Goal: Navigation & Orientation: Find specific page/section

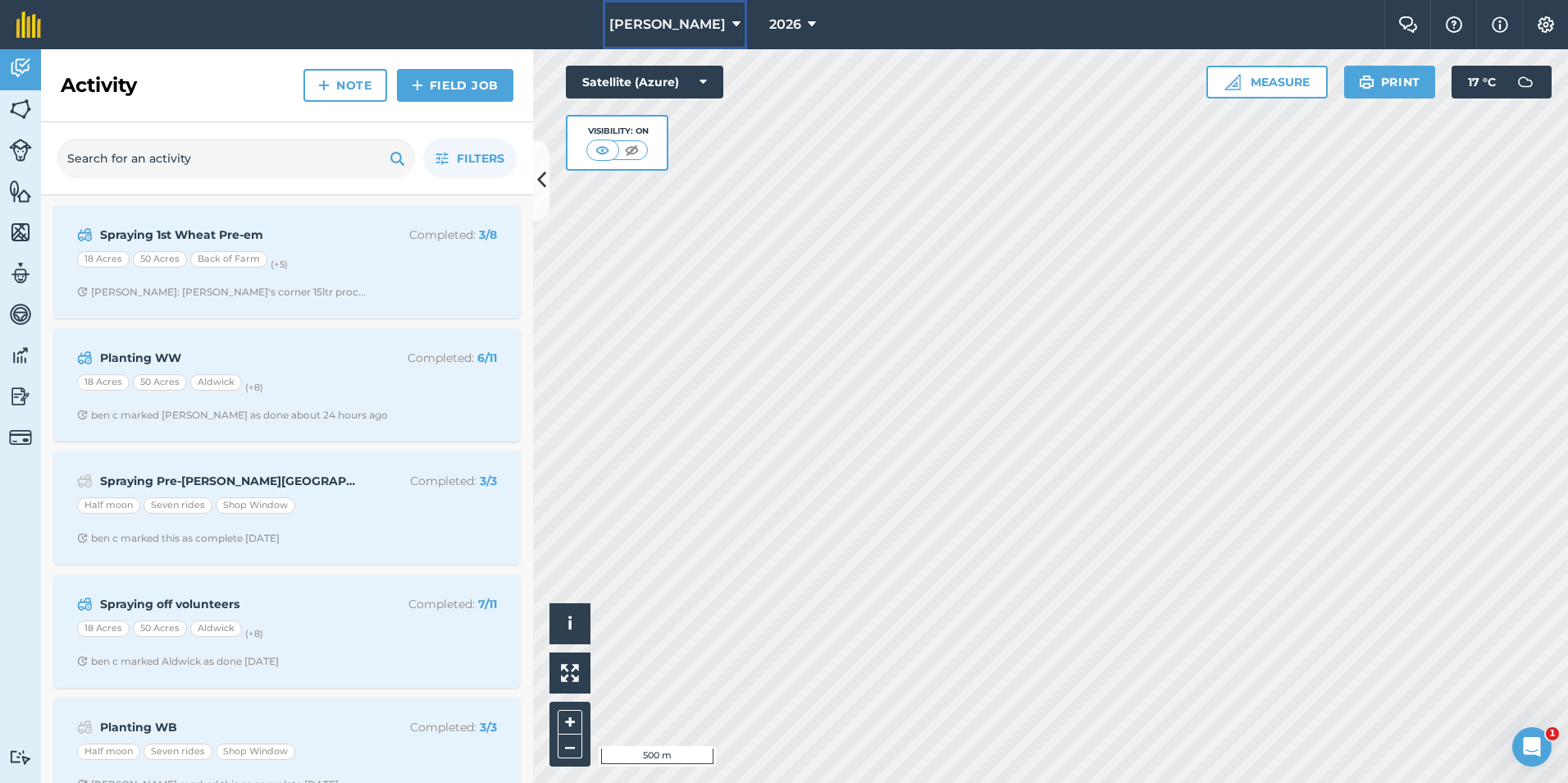
click at [687, 29] on span "[PERSON_NAME]" at bounding box center [667, 24] width 116 height 19
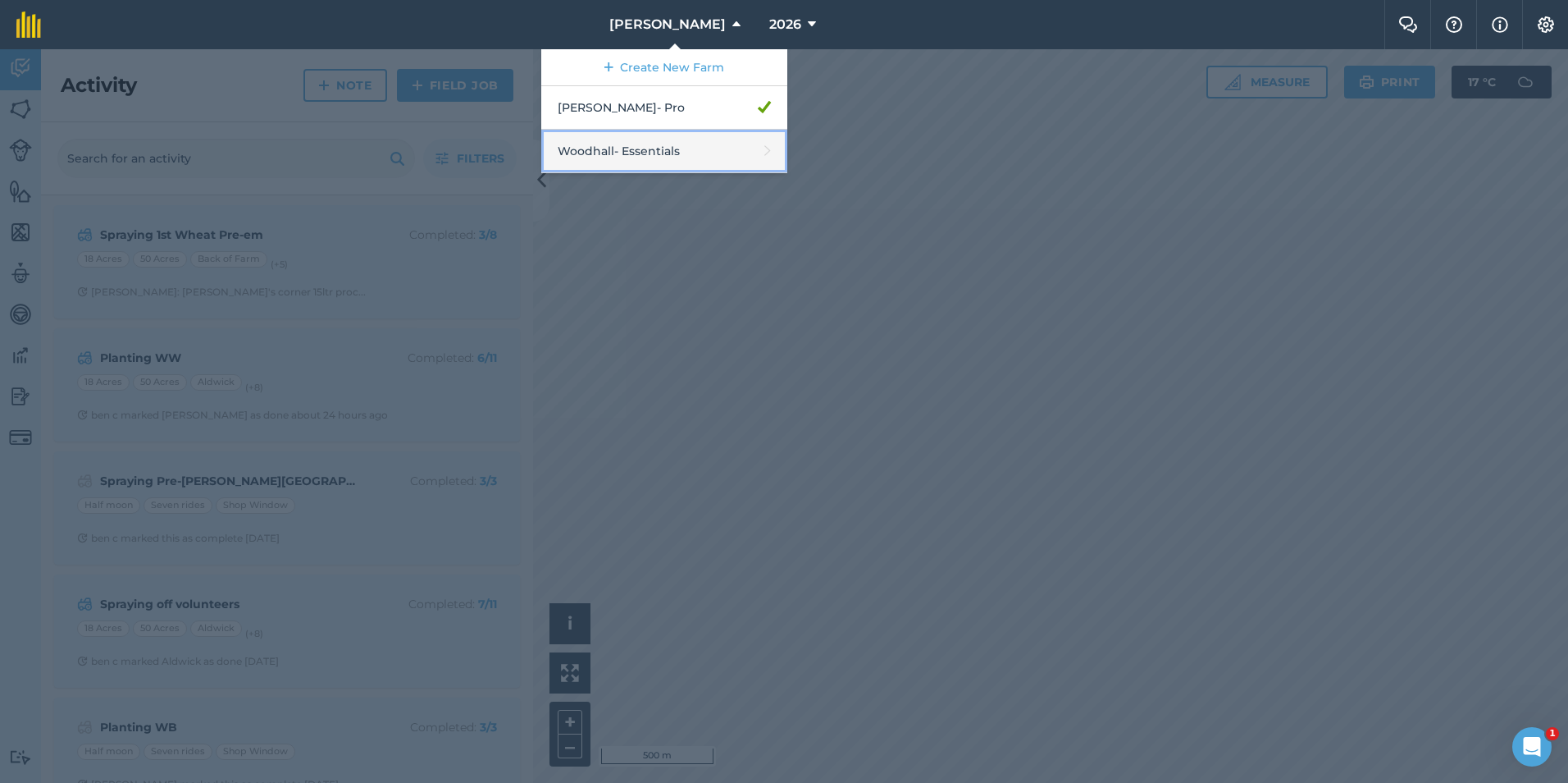
click at [681, 140] on link "Woodhall - Essentials" at bounding box center [664, 151] width 246 height 44
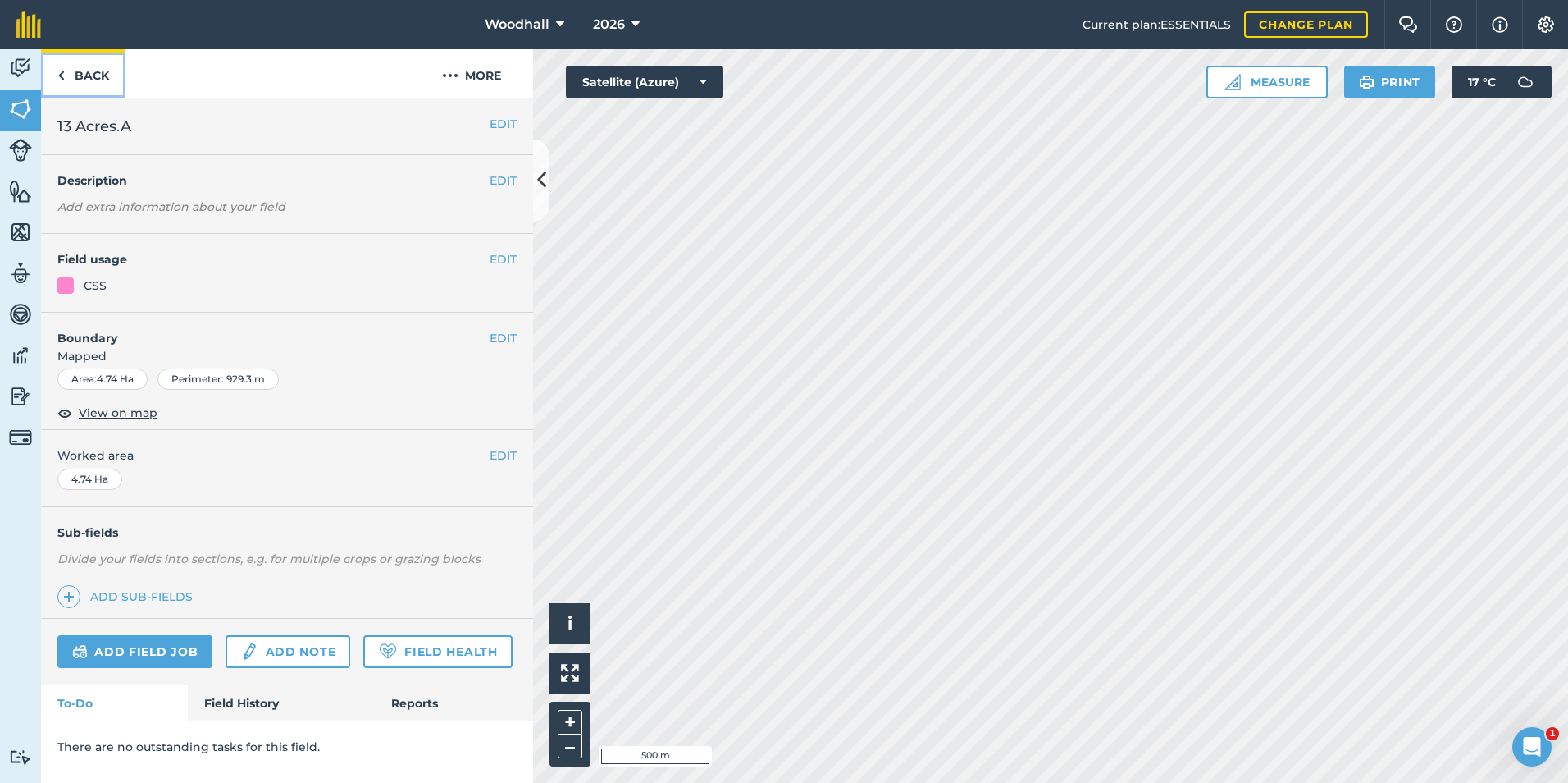
click at [87, 79] on link "Back" at bounding box center [82, 74] width 84 height 49
